Goal: Register for event/course

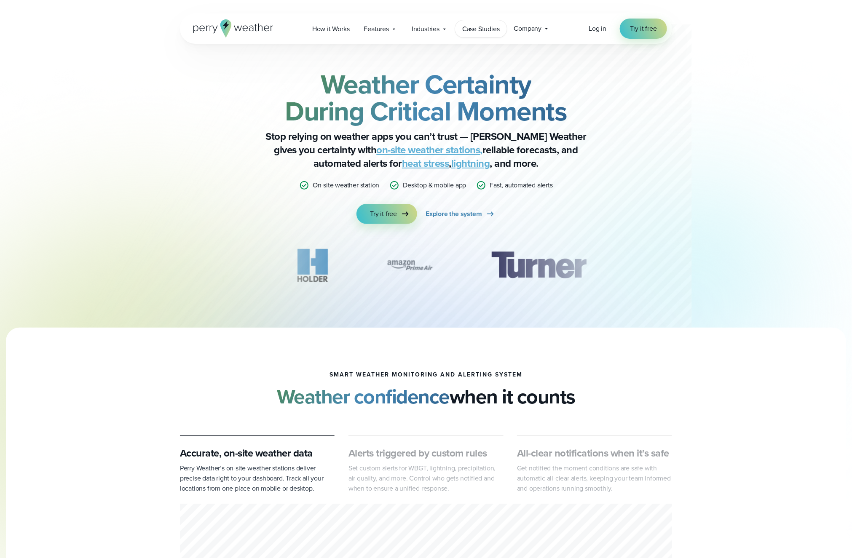
click at [484, 28] on span "Case Studies" at bounding box center [480, 29] width 37 height 10
click at [544, 31] on icon at bounding box center [546, 28] width 7 height 7
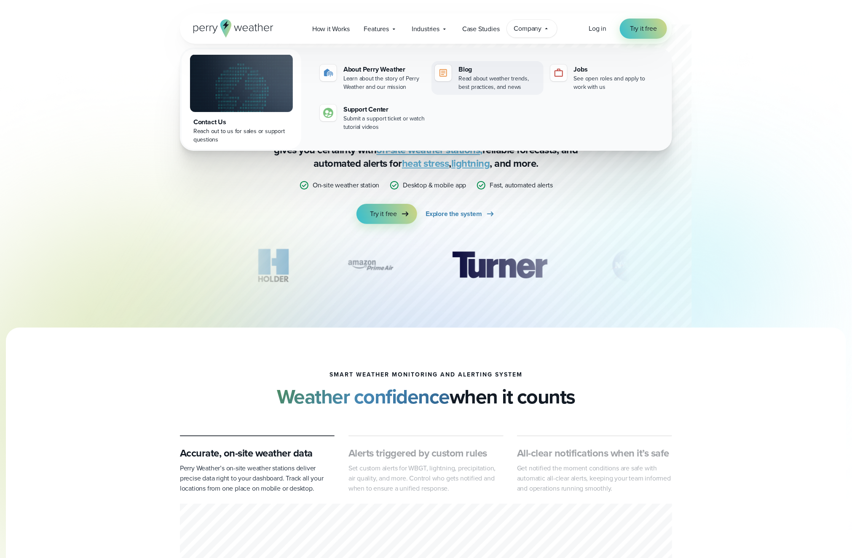
click at [536, 79] on div "Read about weather trends, best practices, and news" at bounding box center [498, 83] width 81 height 17
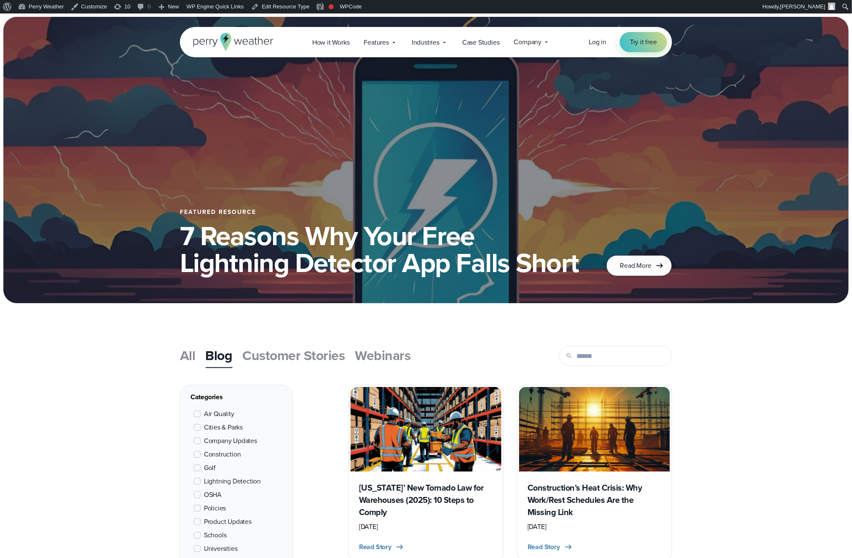
click at [382, 360] on span "Webinars" at bounding box center [383, 355] width 56 height 20
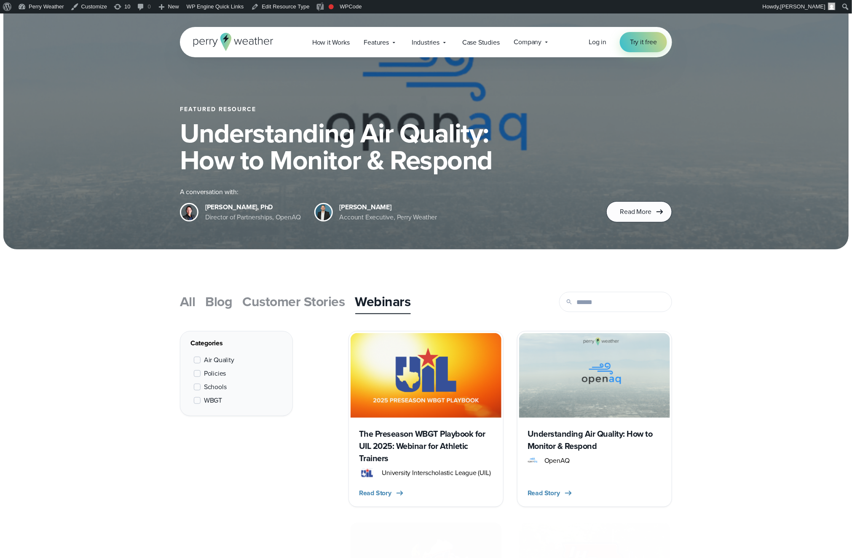
scroll to position [108, 0]
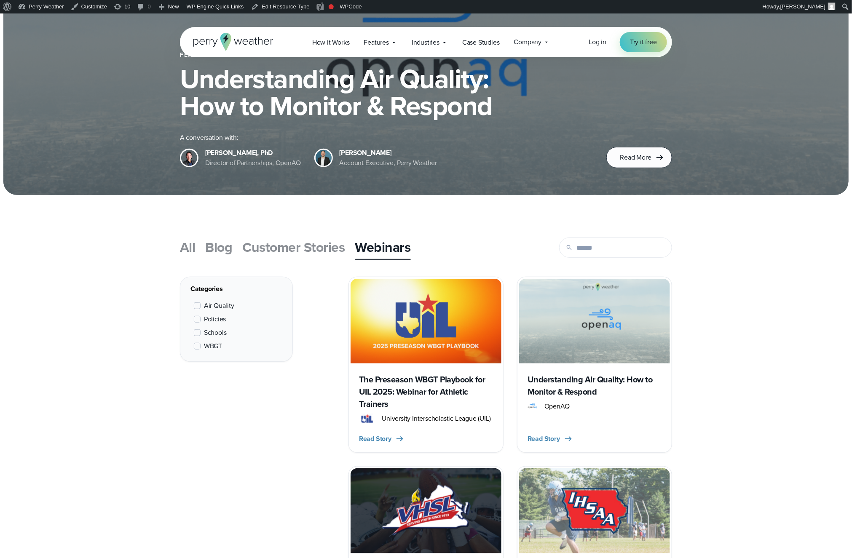
click at [464, 361] on img at bounding box center [426, 321] width 151 height 85
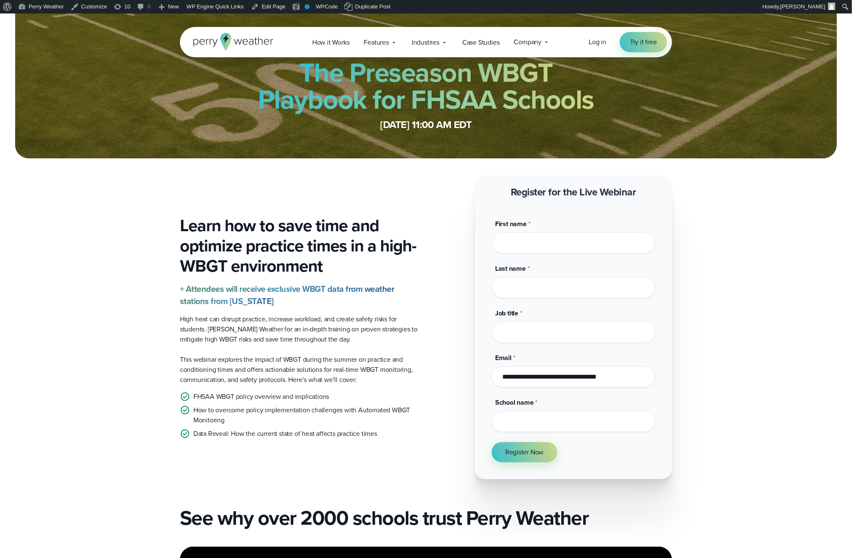
scroll to position [49, 0]
